Goal: Transaction & Acquisition: Purchase product/service

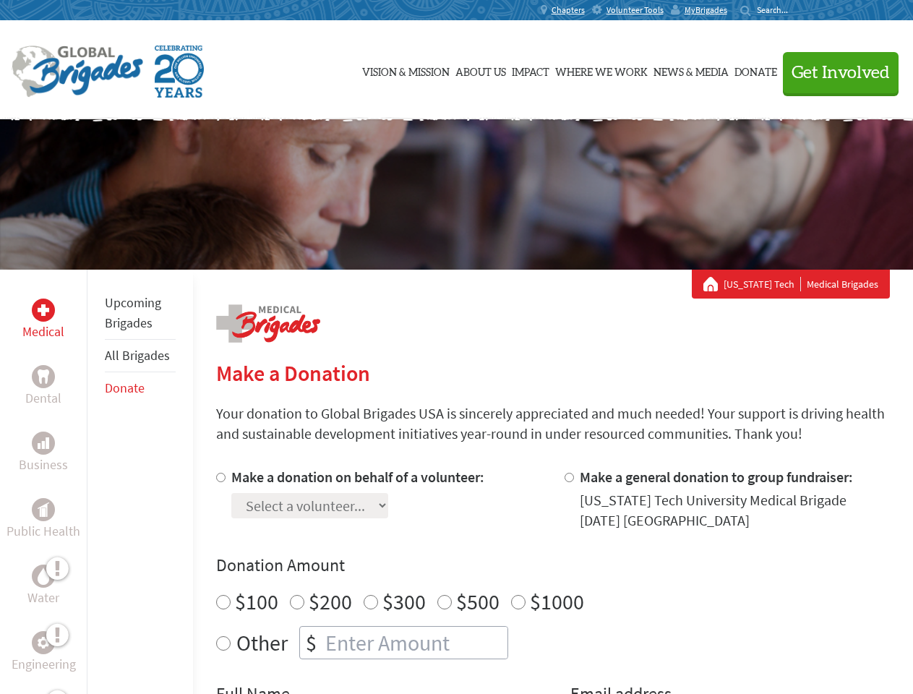
click at [798, 10] on div "Search for:" at bounding box center [770, 10] width 58 height 12
click at [835, 72] on span "Get Involved" at bounding box center [841, 72] width 98 height 17
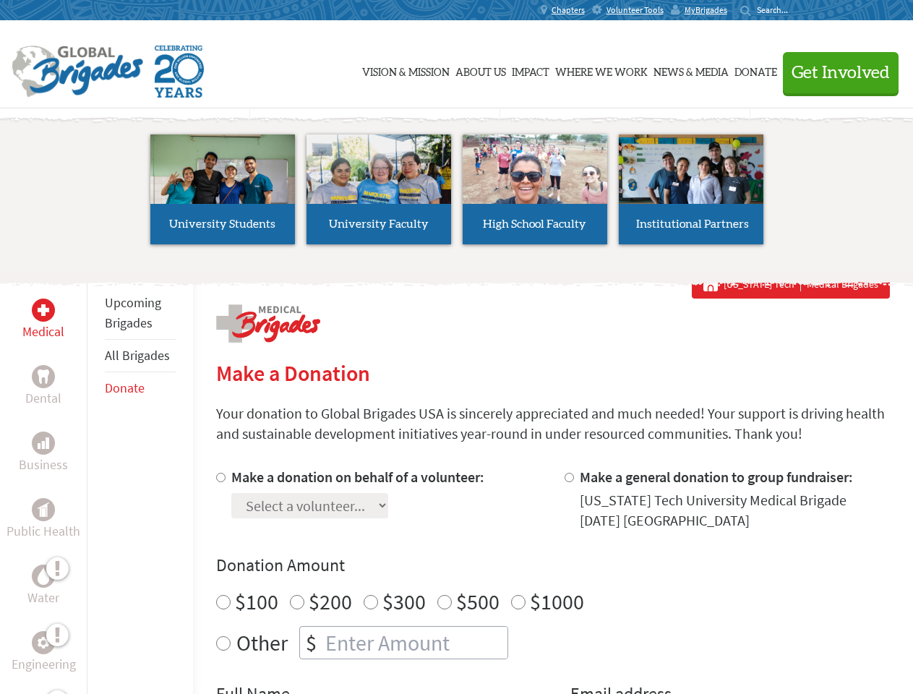
click at [457, 195] on li "High School Faculty" at bounding box center [535, 189] width 156 height 133
click at [95, 482] on div "Upcoming Brigades All Brigades Donate" at bounding box center [140, 617] width 106 height 694
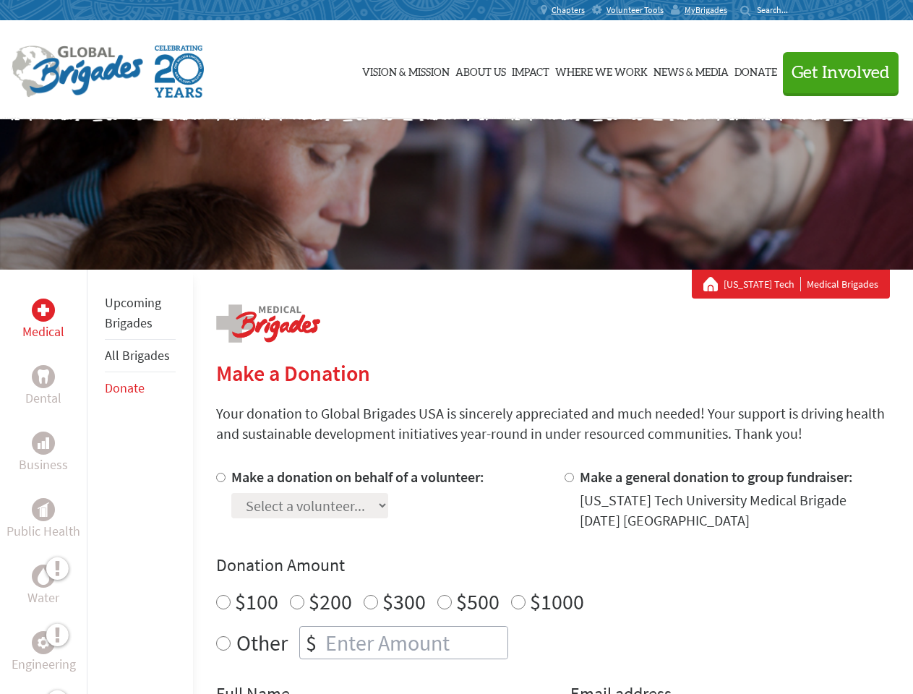
click at [553, 581] on div "Donation Amount $100 $200 $300 $500 $1000 Other $" at bounding box center [553, 607] width 674 height 106
click at [219, 477] on input "Make a donation on behalf of a volunteer:" at bounding box center [220, 477] width 9 height 9
radio input "true"
click at [568, 477] on input "Make a general donation to group fundraiser:" at bounding box center [569, 477] width 9 height 9
radio input "true"
